Goal: Transaction & Acquisition: Purchase product/service

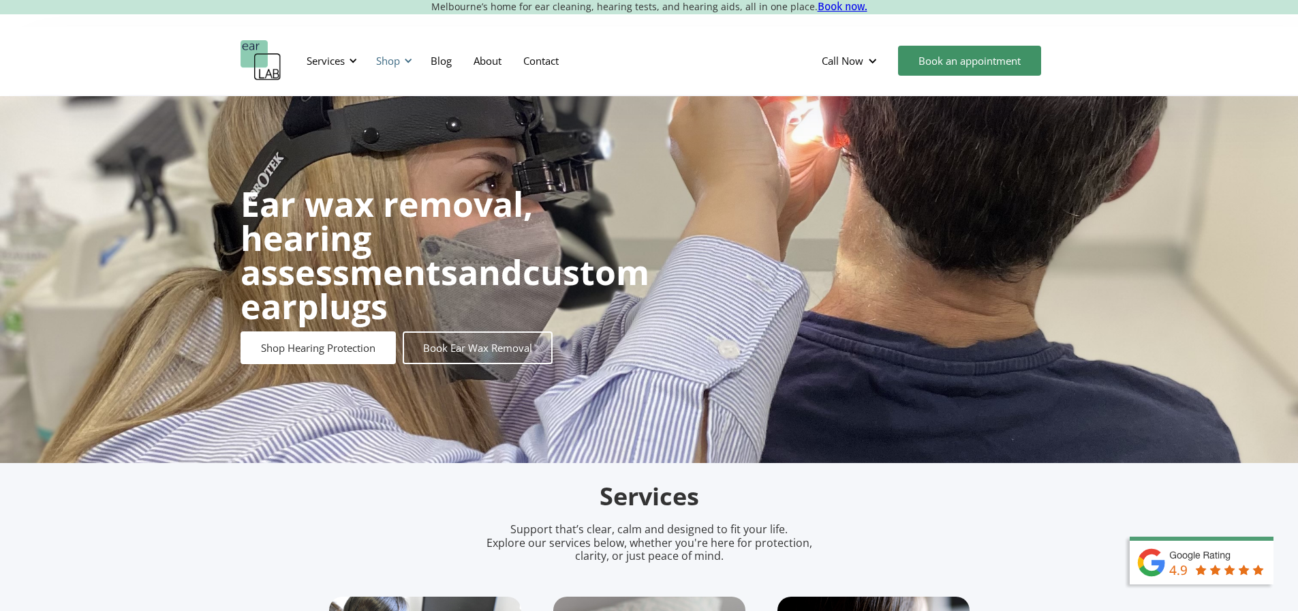
click at [409, 67] on div "Shop" at bounding box center [392, 60] width 48 height 41
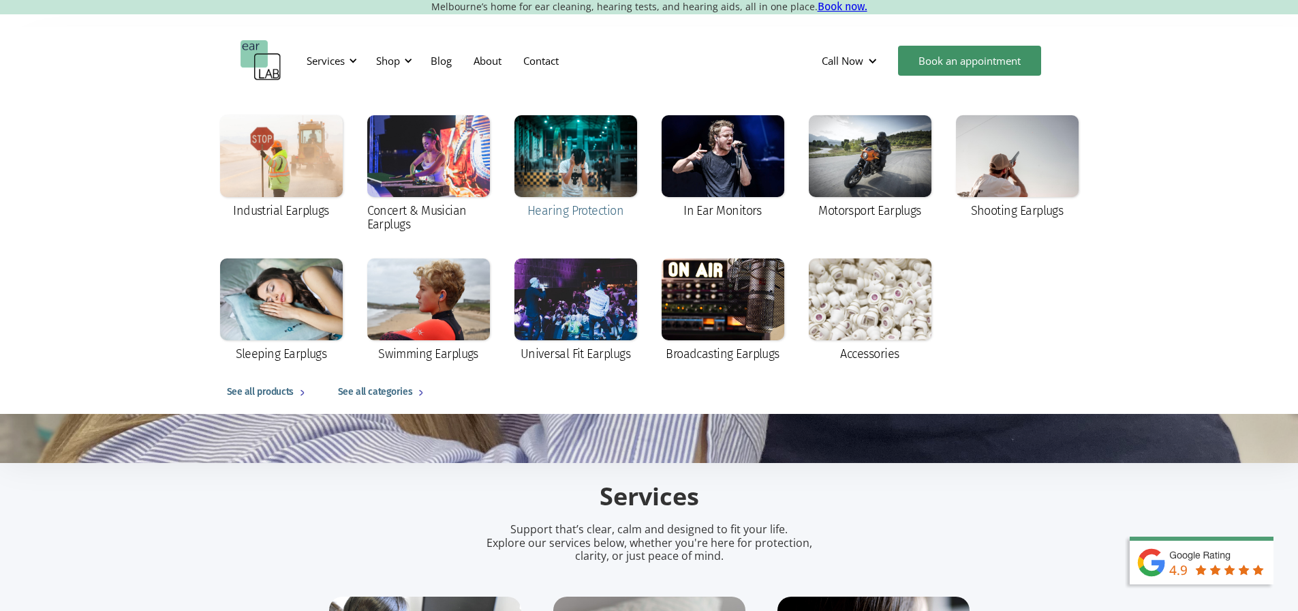
click at [540, 187] on div at bounding box center [575, 156] width 123 height 82
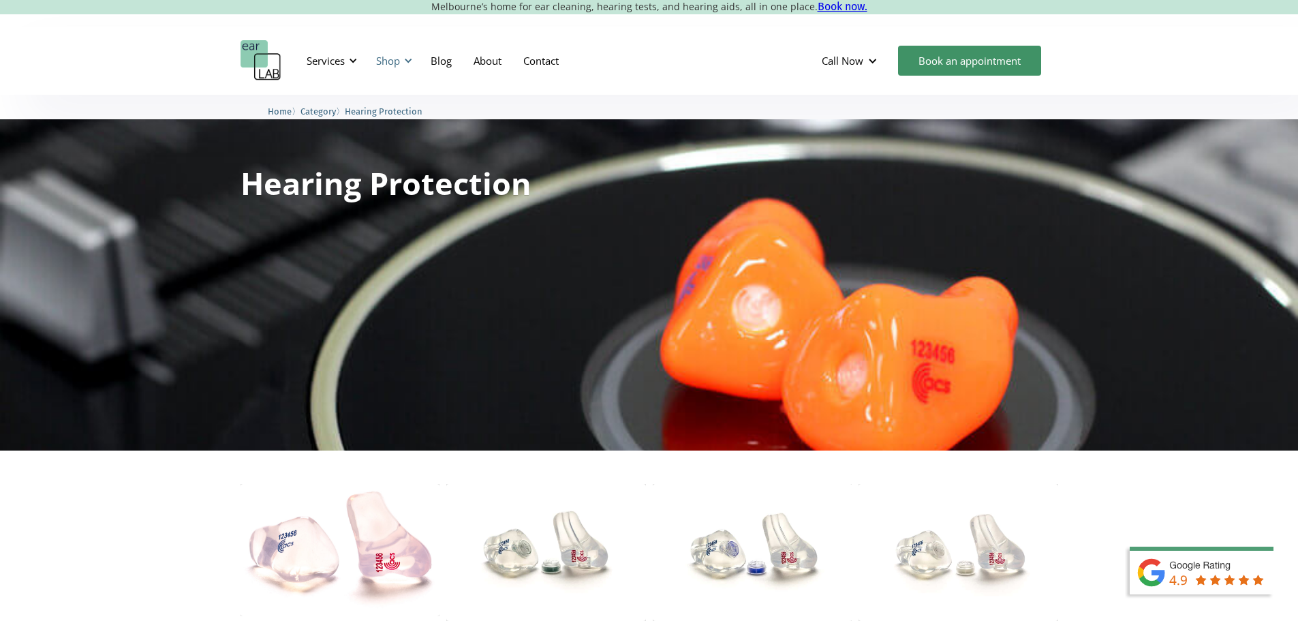
click at [389, 65] on div "Shop" at bounding box center [388, 61] width 24 height 14
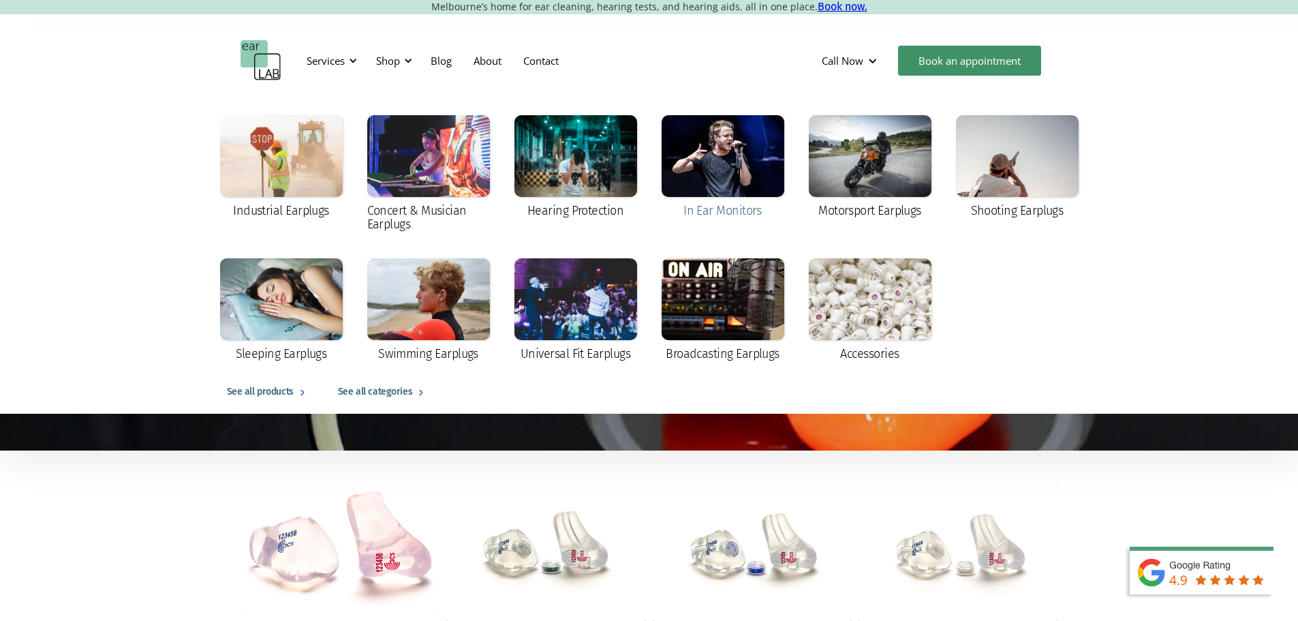
click at [692, 142] on div at bounding box center [723, 156] width 123 height 82
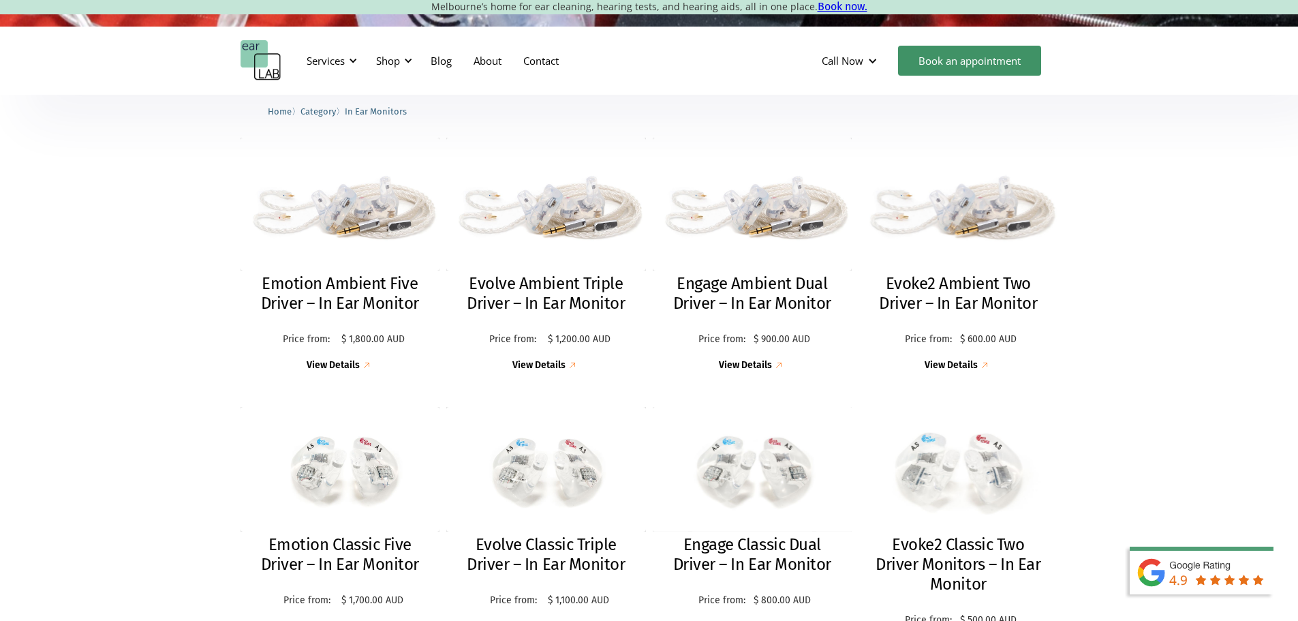
scroll to position [341, 0]
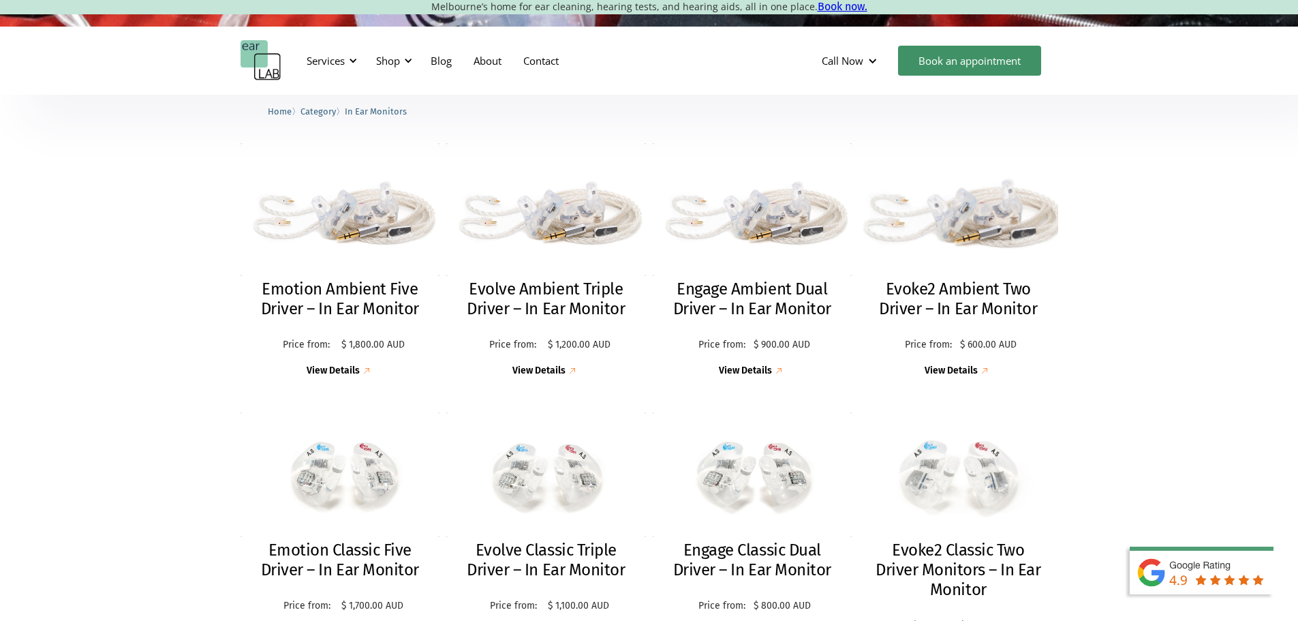
click at [926, 232] on img at bounding box center [958, 209] width 217 height 144
